Goal: Find specific page/section: Find specific page/section

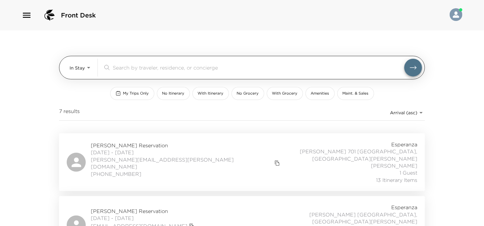
click at [134, 70] on input "search" at bounding box center [259, 67] width 292 height 7
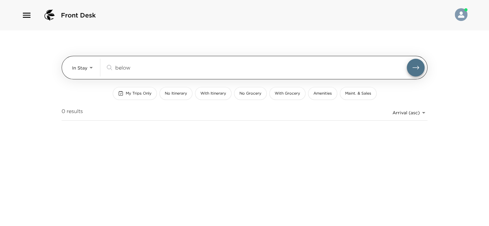
type input "below"
click at [407, 59] on button "submit" at bounding box center [416, 68] width 18 height 18
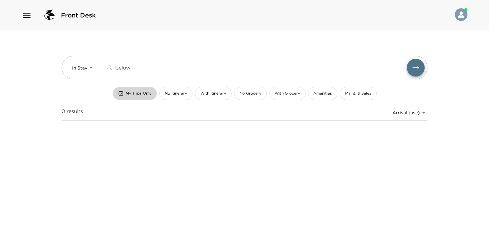
click at [133, 92] on span "My Trips Only" at bounding box center [139, 93] width 26 height 5
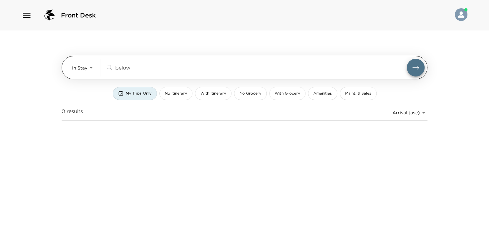
click at [85, 68] on body "Front Desk In Stay In-Stay below ​ My Trips Only No Itinerary With Itinerary No…" at bounding box center [244, 113] width 489 height 226
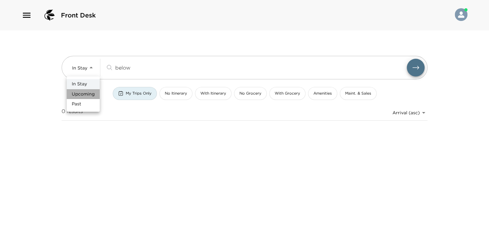
click at [90, 92] on span "Upcoming" at bounding box center [83, 94] width 23 height 6
type input "Upcoming"
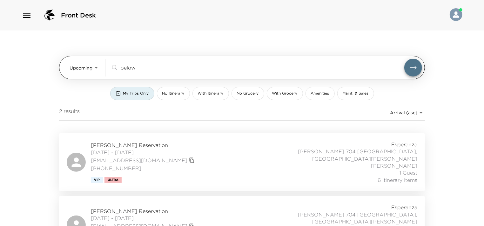
drag, startPoint x: 149, startPoint y: 64, endPoint x: 141, endPoint y: 65, distance: 7.7
click at [141, 65] on input "below" at bounding box center [262, 67] width 284 height 7
click at [117, 63] on div "below ​" at bounding box center [267, 68] width 312 height 18
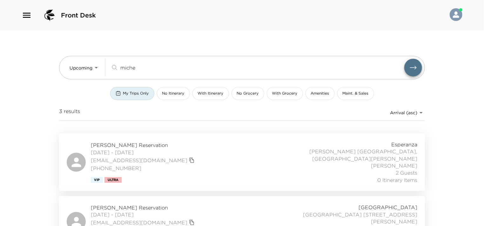
type input "miche"
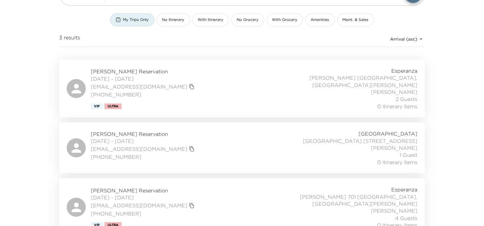
scroll to position [87, 0]
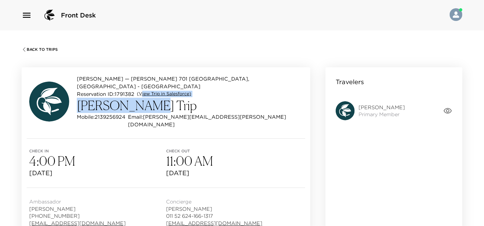
drag, startPoint x: 0, startPoint y: 0, endPoint x: 28, endPoint y: 14, distance: 31.4
click at [28, 14] on icon "button" at bounding box center [27, 15] width 10 height 10
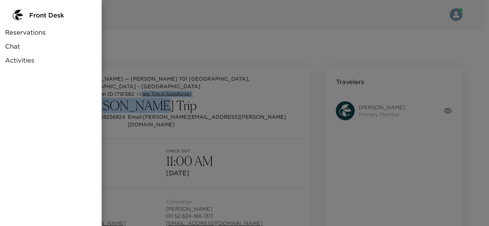
click at [19, 39] on div "Chat" at bounding box center [51, 46] width 102 height 14
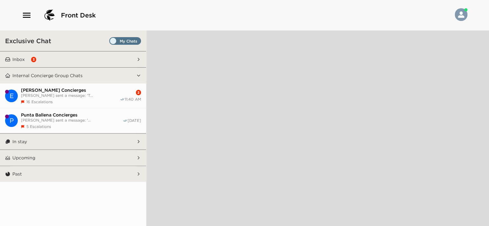
click at [63, 58] on button "Inbox 3" at bounding box center [73, 59] width 126 height 16
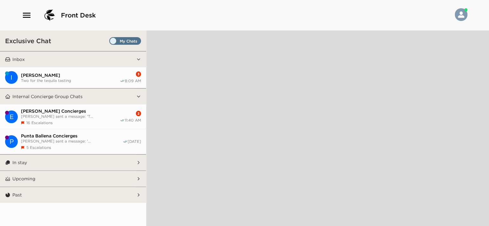
click at [63, 58] on button "Inbox" at bounding box center [73, 59] width 126 height 16
